Goal: Task Accomplishment & Management: Use online tool/utility

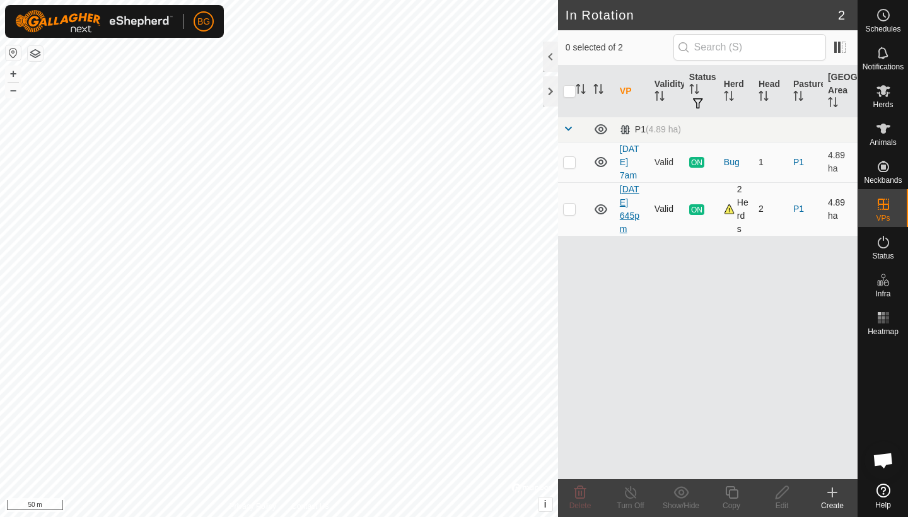
click at [630, 206] on link "[DATE] 645pm" at bounding box center [630, 209] width 20 height 50
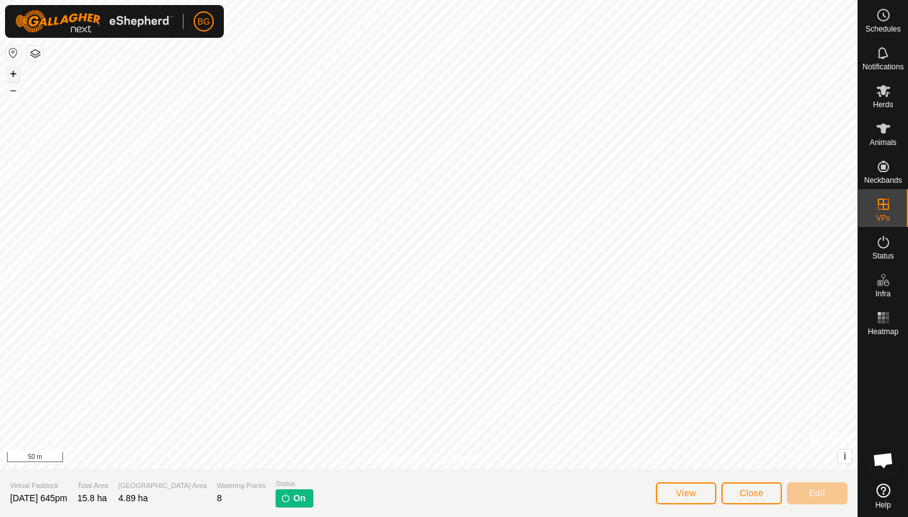
click at [10, 73] on button "+" at bounding box center [13, 73] width 15 height 15
click at [694, 490] on span "View" at bounding box center [686, 493] width 20 height 10
click at [15, 90] on button "–" at bounding box center [13, 90] width 15 height 15
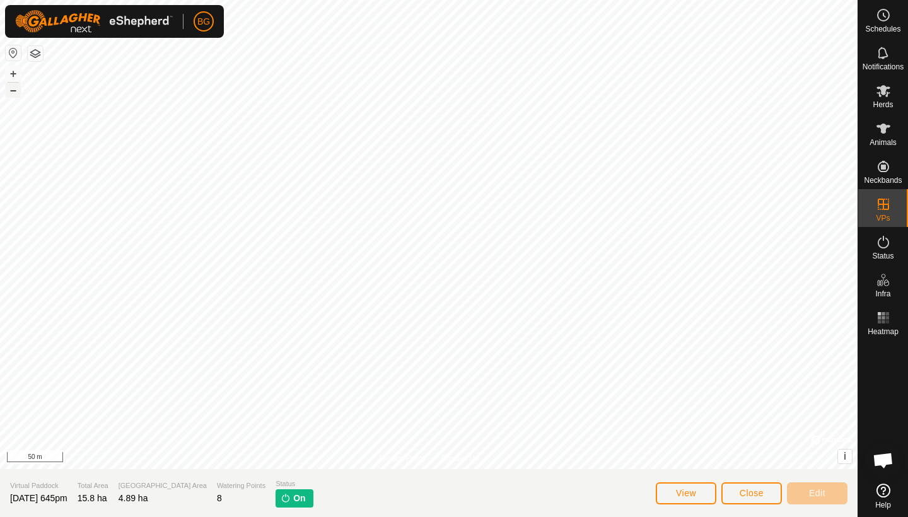
click at [15, 90] on button "–" at bounding box center [13, 90] width 15 height 15
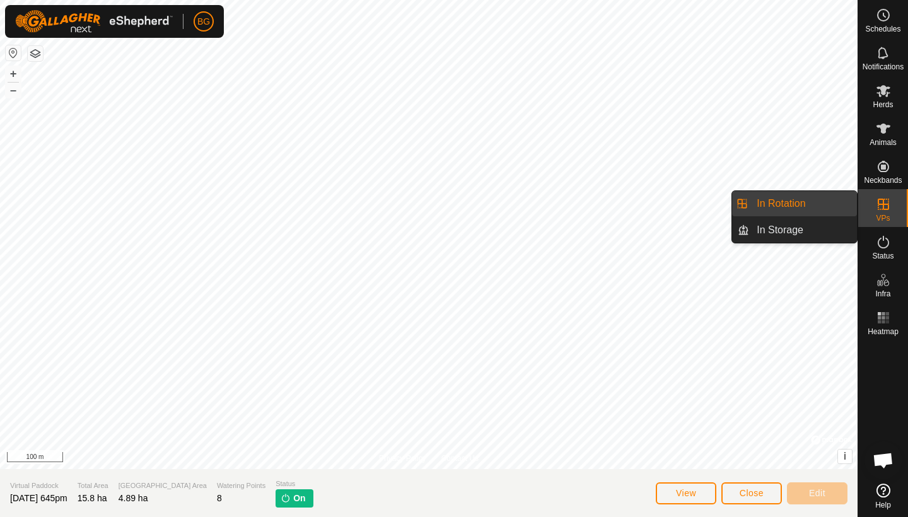
click at [777, 201] on link "In Rotation" at bounding box center [804, 203] width 108 height 25
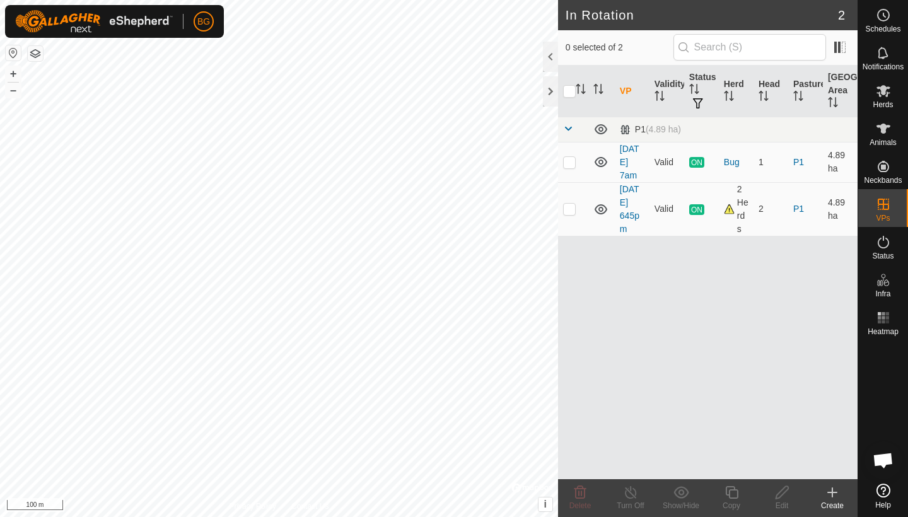
click at [834, 495] on icon at bounding box center [832, 492] width 15 height 15
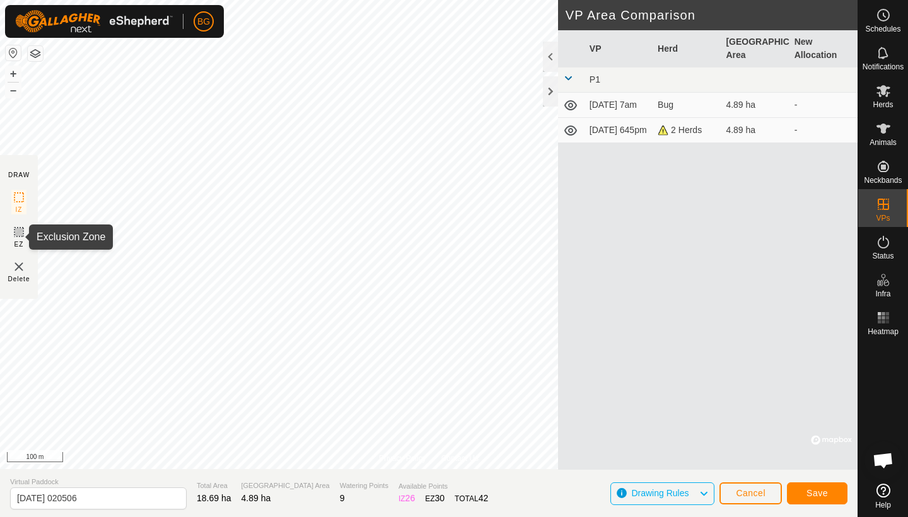
click at [20, 237] on icon at bounding box center [18, 232] width 15 height 15
click at [11, 76] on button "+" at bounding box center [13, 73] width 15 height 15
click at [11, 73] on button "+" at bounding box center [13, 73] width 15 height 15
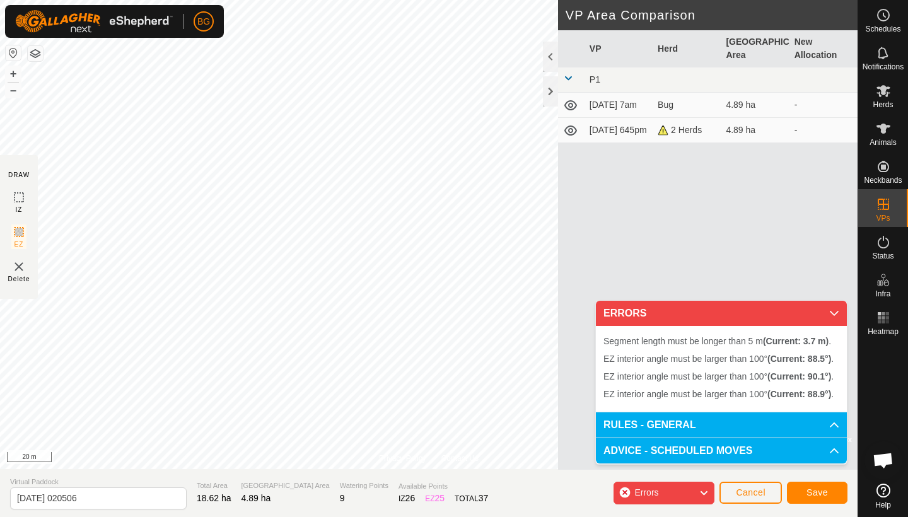
click at [19, 265] on img at bounding box center [18, 266] width 15 height 15
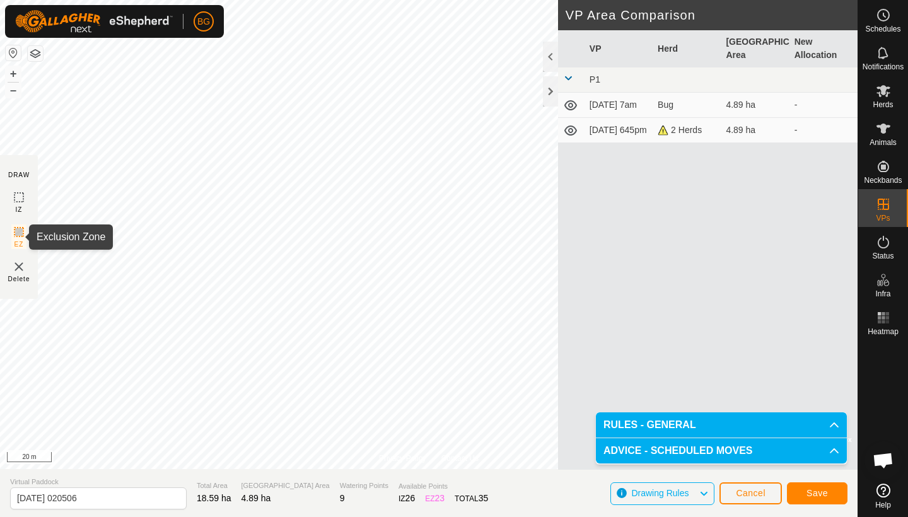
click at [16, 230] on icon at bounding box center [18, 232] width 15 height 15
click at [18, 202] on icon at bounding box center [18, 197] width 15 height 15
click at [18, 236] on icon at bounding box center [19, 232] width 8 height 8
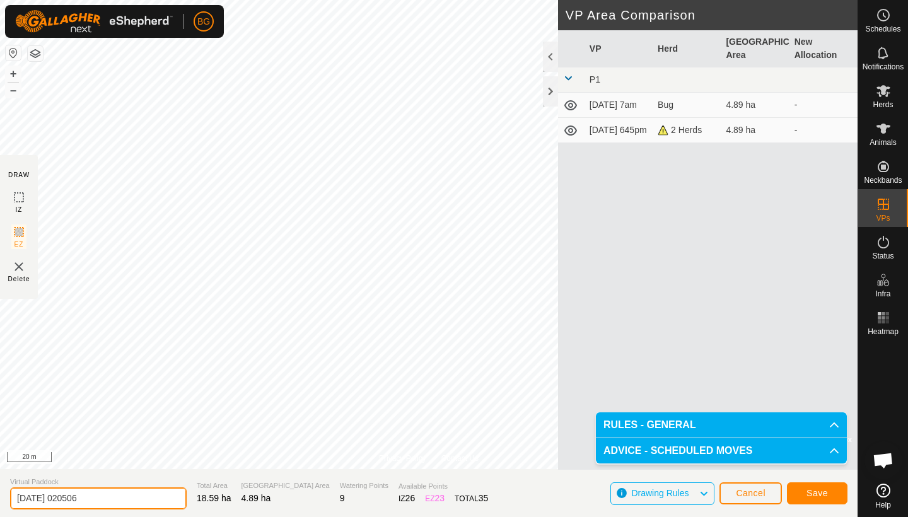
click at [105, 499] on input "[DATE] 020506" at bounding box center [98, 499] width 177 height 22
type input "[DATE] 2am"
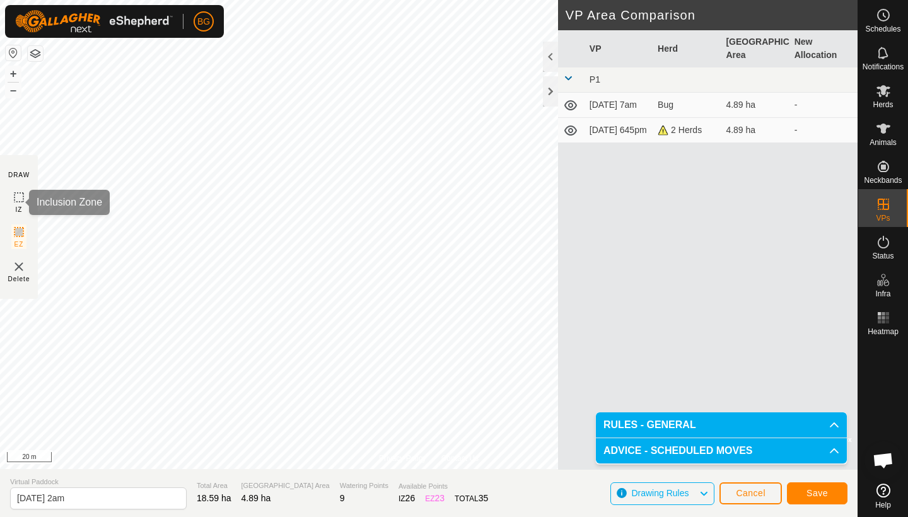
click at [23, 199] on rect at bounding box center [19, 197] width 10 height 10
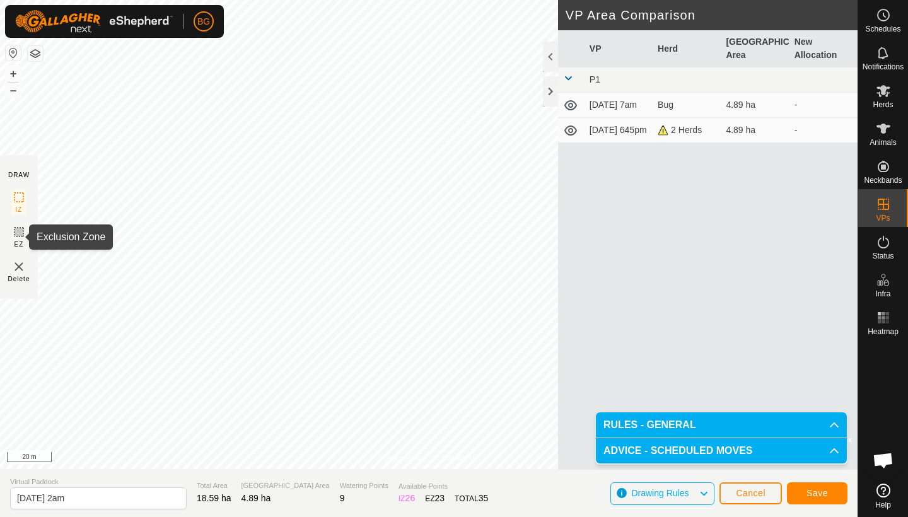
click at [19, 235] on icon at bounding box center [18, 232] width 15 height 15
click at [809, 497] on span "Save" at bounding box center [817, 493] width 21 height 10
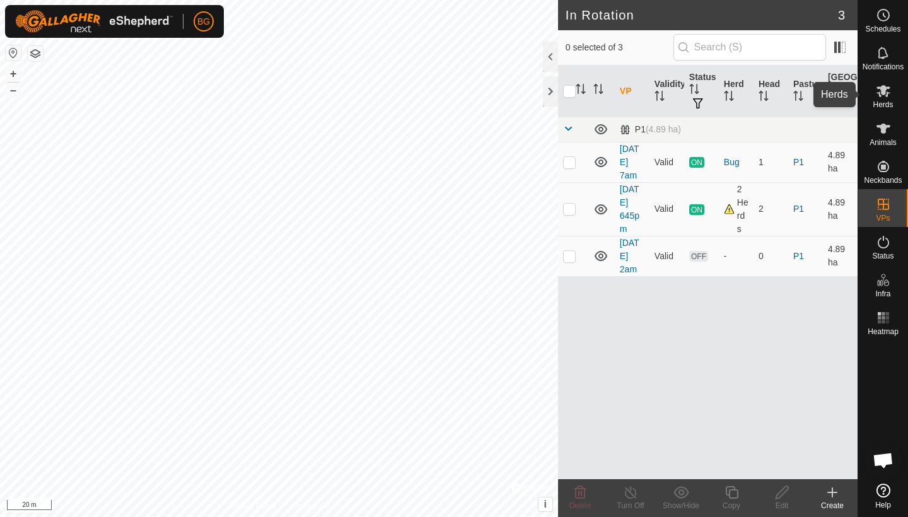
click at [887, 102] on span "Herds" at bounding box center [883, 105] width 20 height 8
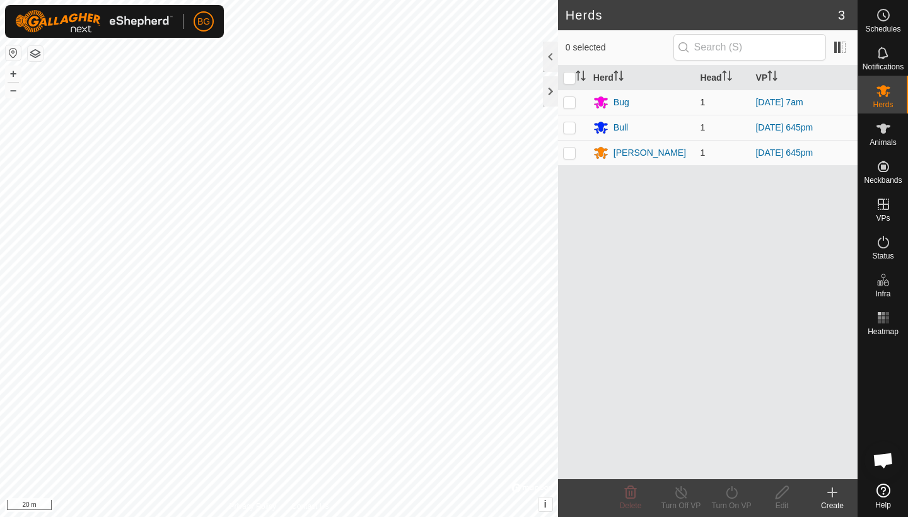
click at [569, 103] on p-checkbox at bounding box center [569, 102] width 13 height 10
checkbox input "true"
click at [568, 124] on p-checkbox at bounding box center [569, 127] width 13 height 10
checkbox input "true"
click at [568, 149] on p-checkbox at bounding box center [569, 153] width 13 height 10
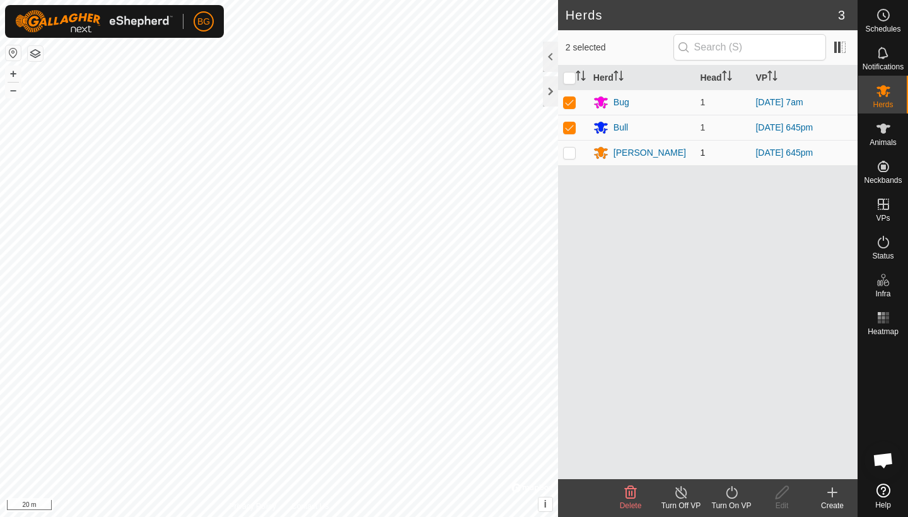
checkbox input "true"
click at [732, 493] on icon at bounding box center [732, 492] width 16 height 15
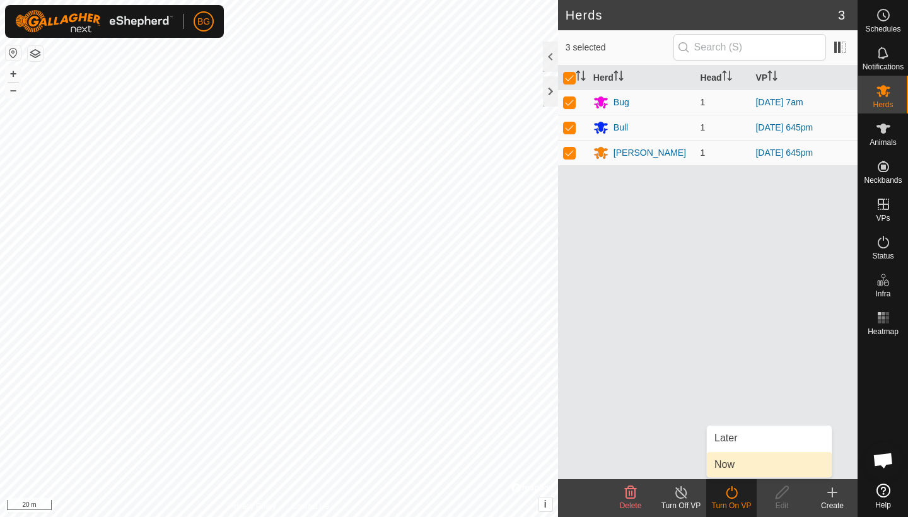
click at [734, 470] on link "Now" at bounding box center [769, 464] width 125 height 25
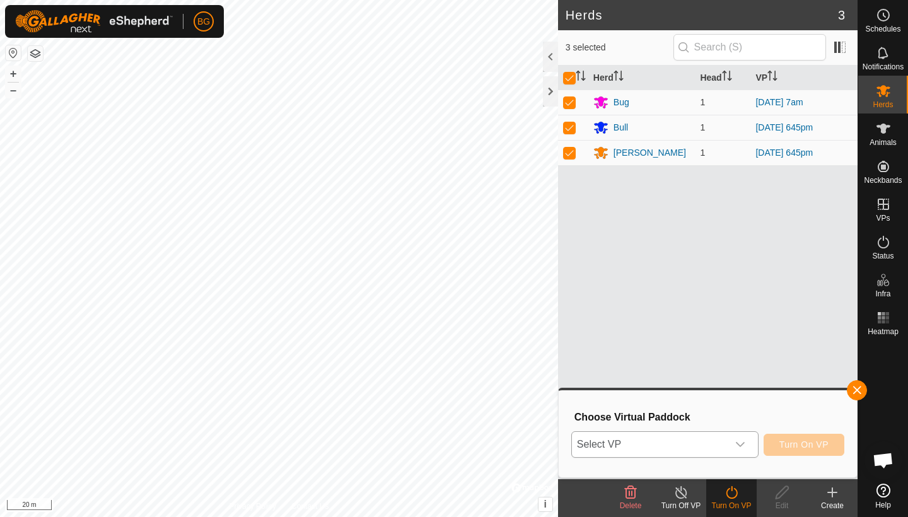
click at [742, 444] on icon "dropdown trigger" at bounding box center [741, 445] width 10 height 10
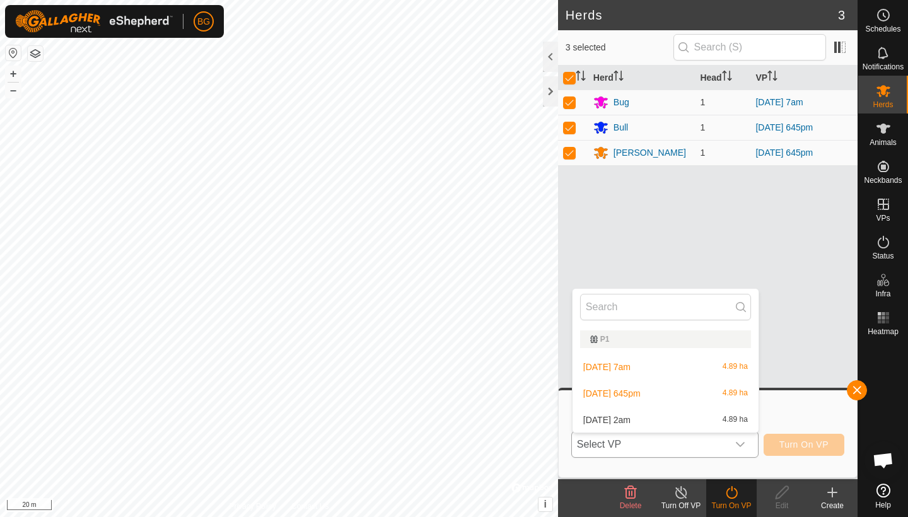
click at [704, 418] on li "[DATE] 2am 4.89 ha" at bounding box center [666, 420] width 186 height 25
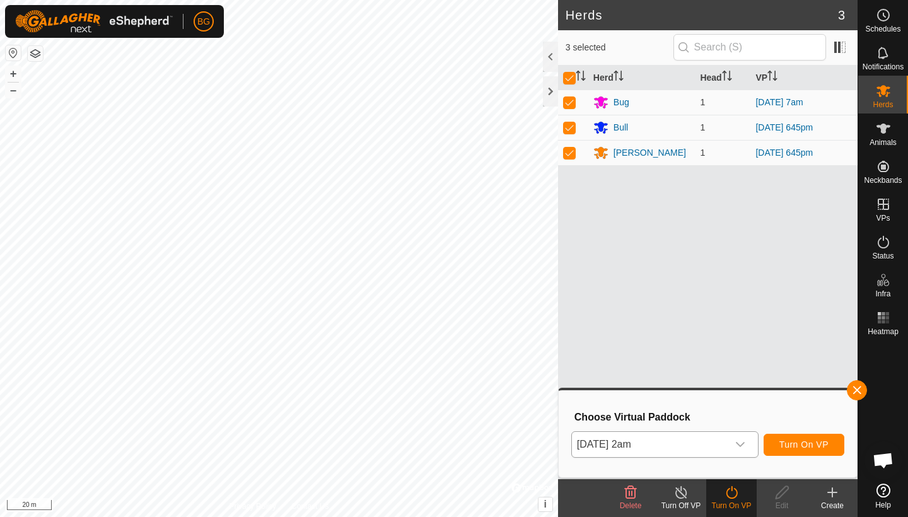
click at [789, 440] on span "Turn On VP" at bounding box center [804, 445] width 49 height 10
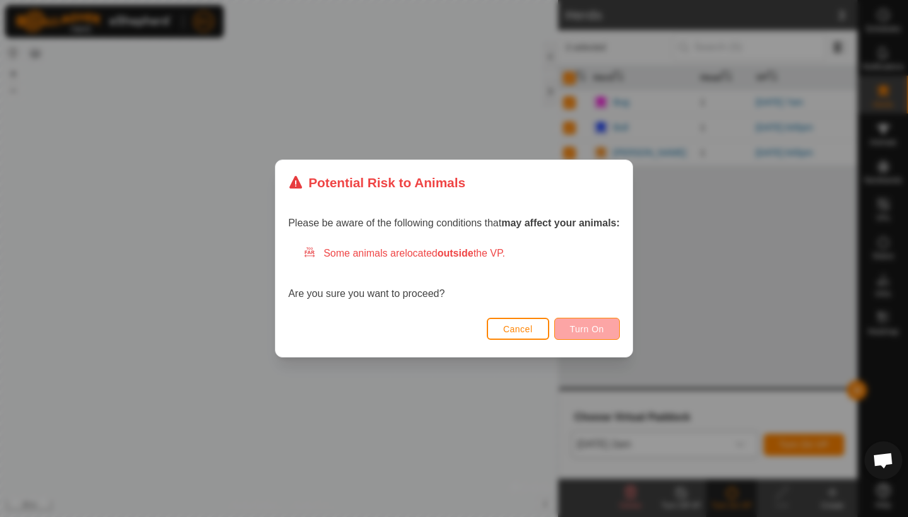
click at [595, 331] on span "Turn On" at bounding box center [587, 329] width 34 height 10
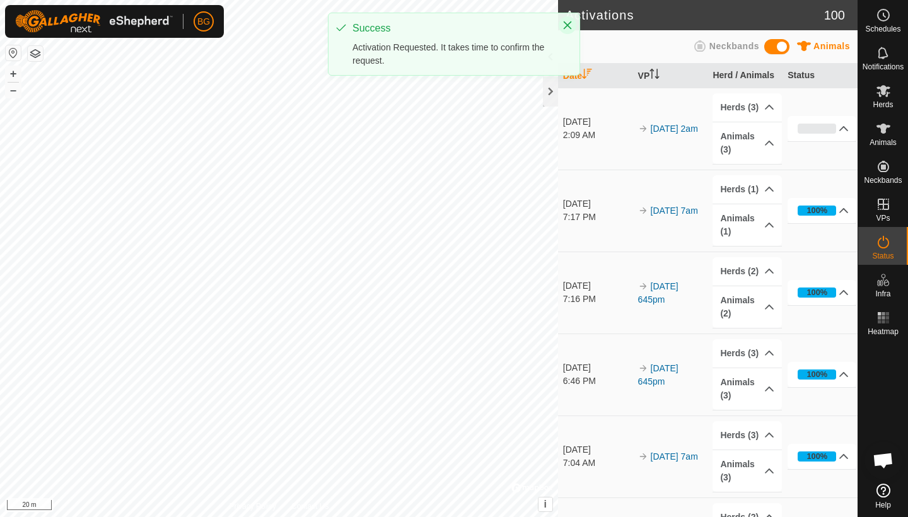
click at [569, 21] on icon "Close" at bounding box center [568, 25] width 10 height 10
